Goal: Information Seeking & Learning: Learn about a topic

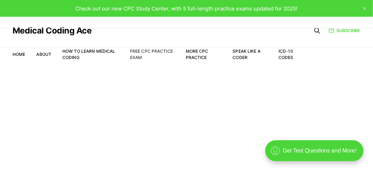
click at [137, 54] on link "Free CPC Practice Exam" at bounding box center [151, 53] width 43 height 11
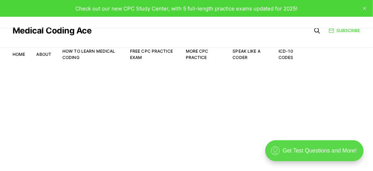
click at [301, 152] on div ".cls-1{fill:none;stroke:currentColor;stroke-linecap:round;stroke-linejoin:round…" at bounding box center [314, 150] width 98 height 21
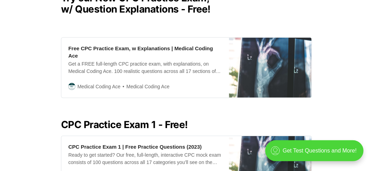
scroll to position [191, 0]
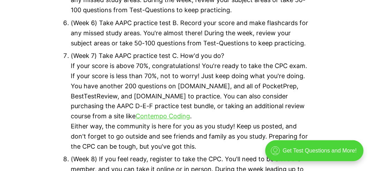
scroll to position [3536, 0]
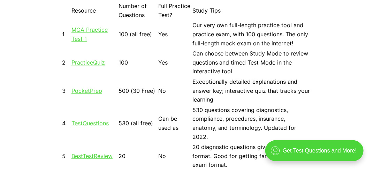
scroll to position [627, 0]
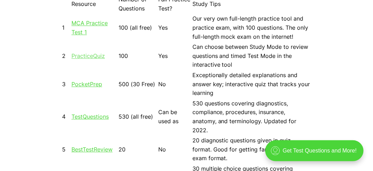
click at [81, 56] on link "PracticeQuiz" at bounding box center [87, 55] width 33 height 7
